Goal: Transaction & Acquisition: Purchase product/service

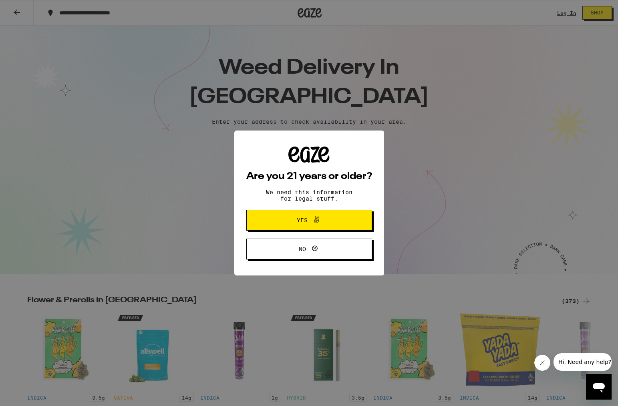
click at [302, 230] on button "Yes" at bounding box center [309, 220] width 126 height 21
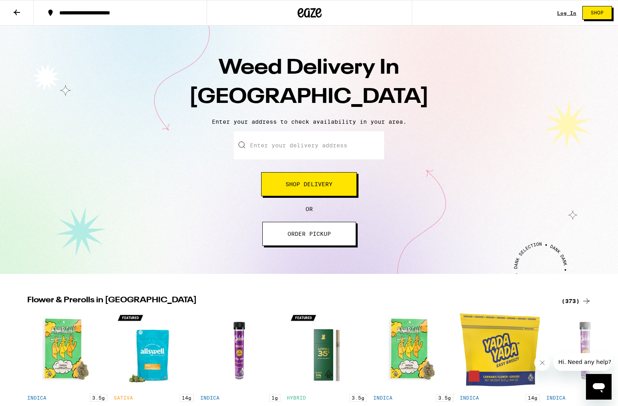
click at [345, 149] on input "Enter your delivery address" at bounding box center [309, 145] width 150 height 28
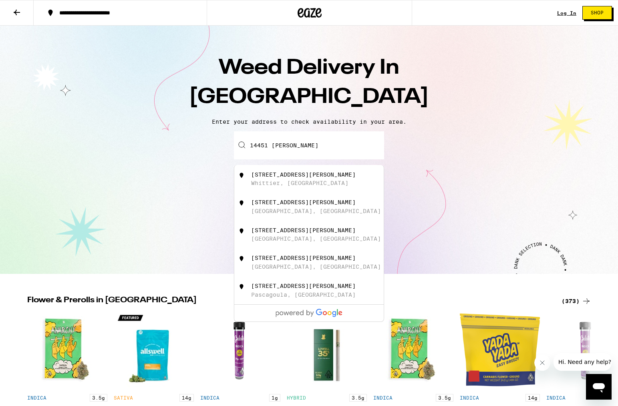
drag, startPoint x: 345, startPoint y: 149, endPoint x: 319, endPoint y: 187, distance: 45.9
click at [319, 187] on div "14451 Anola Street Whittier, CA" at bounding box center [322, 179] width 143 height 15
type input "14451 Anola Street, Whittier, CA"
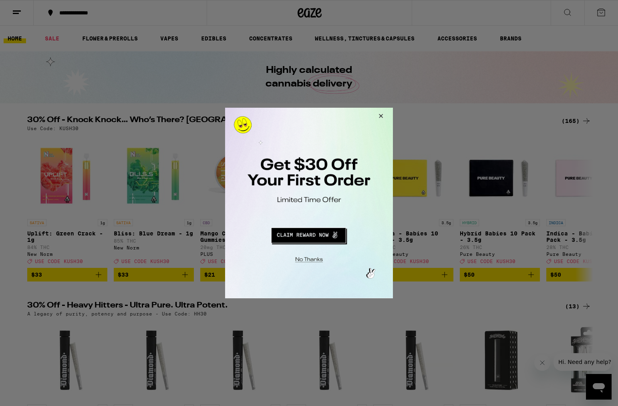
click at [316, 238] on button "Redirect to URL" at bounding box center [308, 234] width 139 height 19
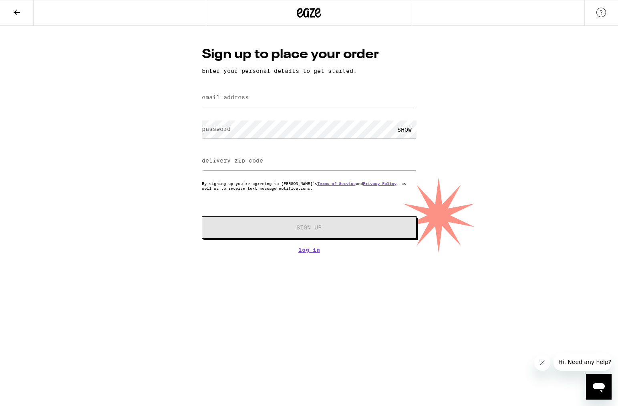
click at [242, 99] on label "email address" at bounding box center [225, 97] width 47 height 6
type input "lorendidit@gmail.com"
click at [271, 165] on input "delivery zip code" at bounding box center [309, 161] width 215 height 18
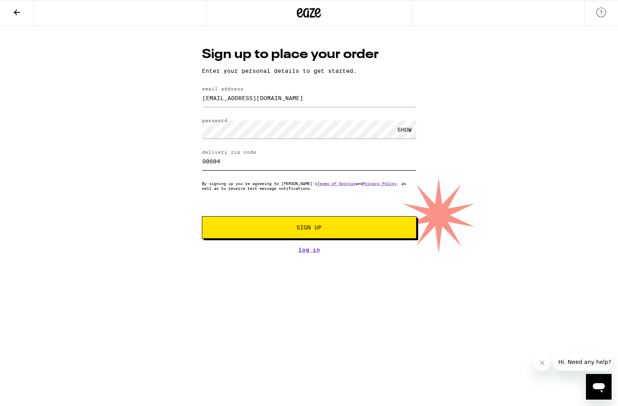
type input "90604"
click at [307, 228] on span "Sign Up" at bounding box center [309, 228] width 25 height 6
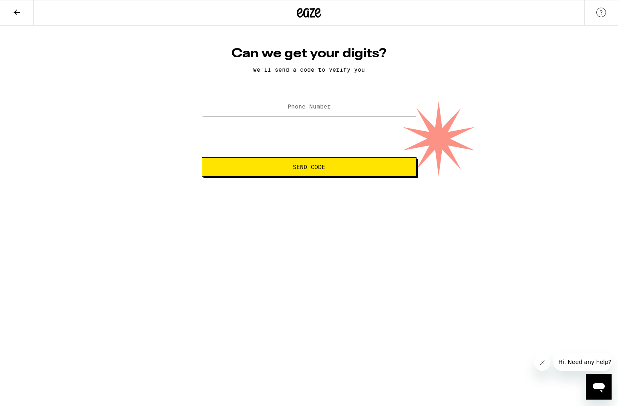
click at [310, 106] on label "Phone Number" at bounding box center [309, 106] width 43 height 6
type input "(562) 400-3657"
click at [365, 177] on html "Can we get your digits? We'll send a code to verify you Phone Number (562) 400-…" at bounding box center [309, 88] width 618 height 177
click at [361, 170] on span "Send Code" at bounding box center [309, 167] width 201 height 6
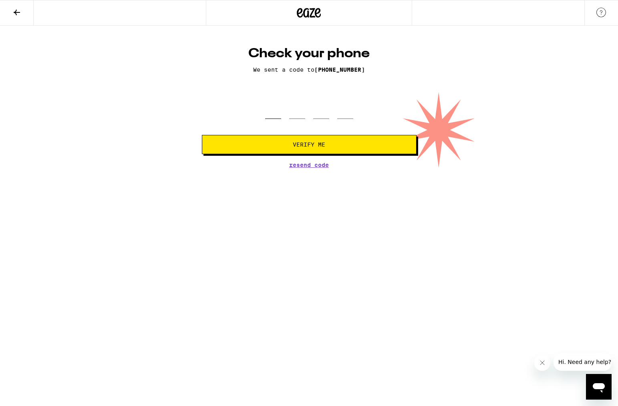
click at [273, 113] on input "tel" at bounding box center [273, 107] width 16 height 24
type input "8"
type input "4"
type input "7"
type input "4"
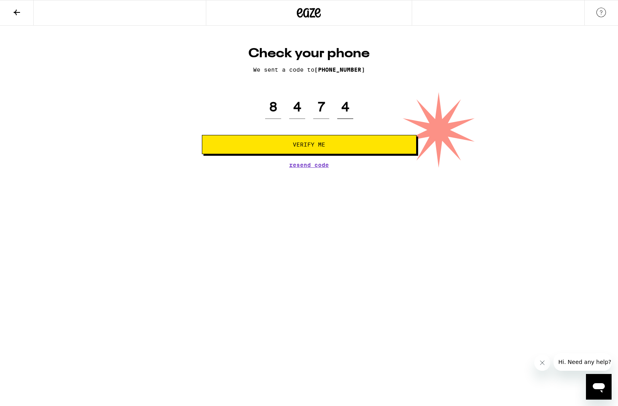
click at [309, 145] on button "Verify Me" at bounding box center [309, 144] width 215 height 19
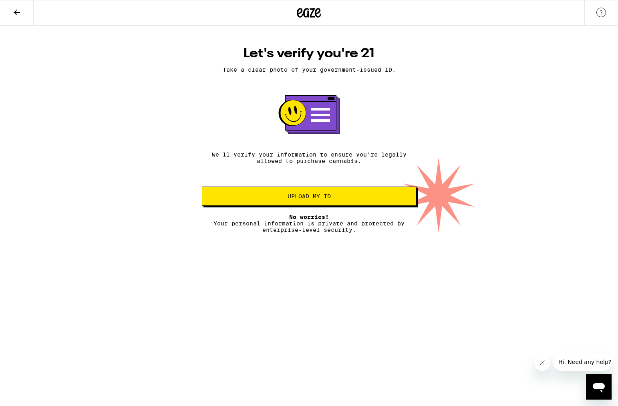
click at [313, 15] on icon at bounding box center [309, 13] width 24 height 14
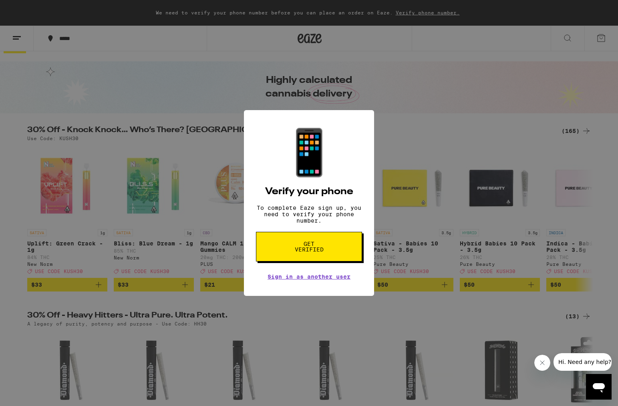
click at [406, 229] on div "📱 Verify your phone To complete Eaze sign up, you need to verify your phone num…" at bounding box center [309, 203] width 618 height 406
click at [399, 100] on div "📱 Verify your phone To complete Eaze sign up, you need to verify your phone num…" at bounding box center [309, 203] width 618 height 406
click at [371, 329] on div "📱 Verify your phone To complete Eaze sign up, you need to verify your phone num…" at bounding box center [309, 203] width 618 height 406
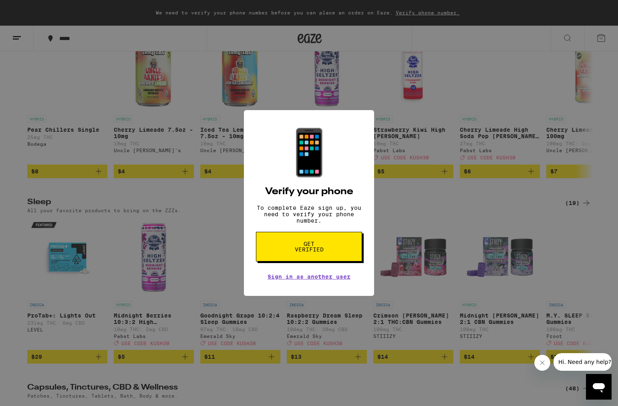
scroll to position [2952, 0]
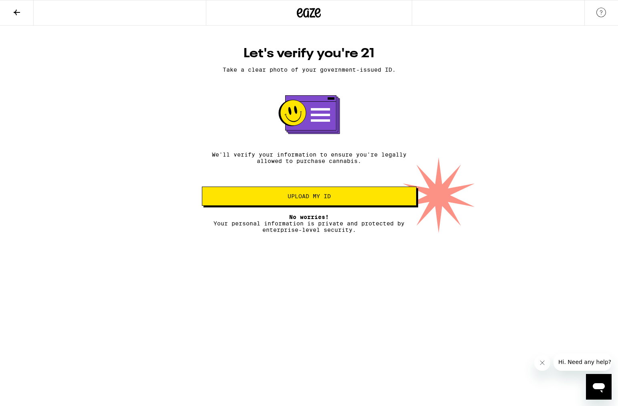
click at [542, 364] on icon "Close message from company" at bounding box center [542, 363] width 6 height 6
click at [17, 12] on icon at bounding box center [17, 13] width 6 height 6
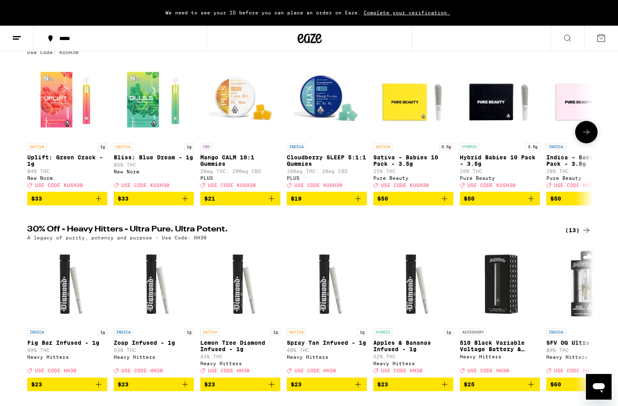
click at [529, 204] on icon "Add to bag" at bounding box center [532, 199] width 10 height 10
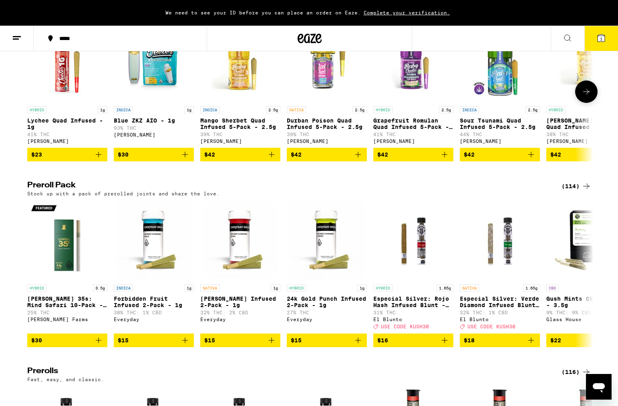
scroll to position [2041, 0]
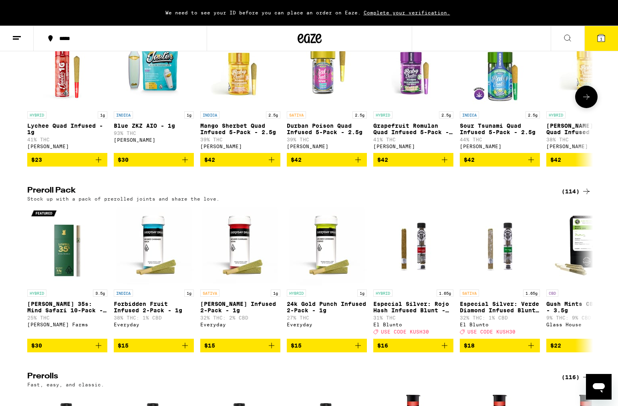
click at [443, 165] on icon "Add to bag" at bounding box center [445, 160] width 10 height 10
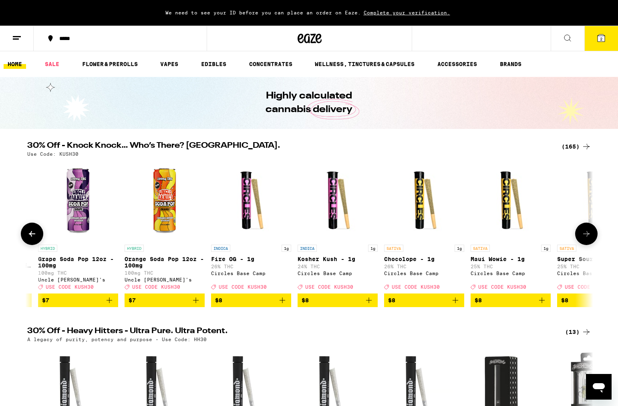
scroll to position [0, 0]
click at [218, 63] on link "EDIBLES" at bounding box center [213, 64] width 33 height 10
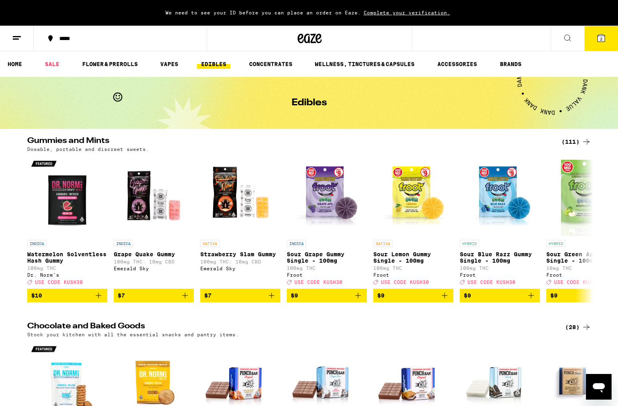
click at [567, 36] on icon at bounding box center [568, 38] width 10 height 10
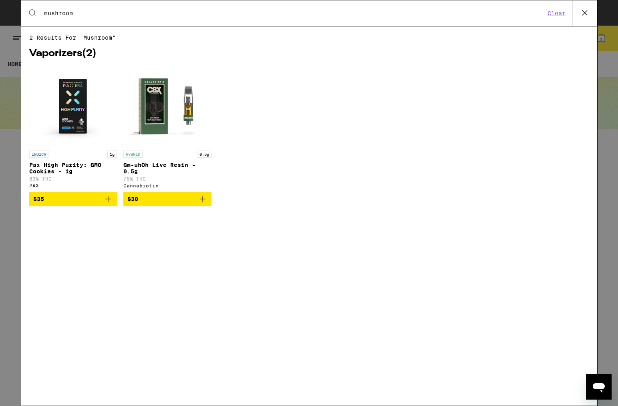
type input "mushroom"
click at [585, 13] on icon at bounding box center [584, 12] width 5 height 5
